Goal: Find specific page/section: Find specific page/section

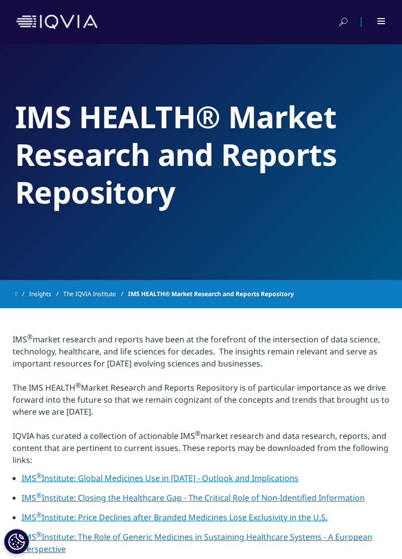
click at [29, 26] on img at bounding box center [56, 22] width 81 height 15
